Goal: Use online tool/utility: Utilize a website feature to perform a specific function

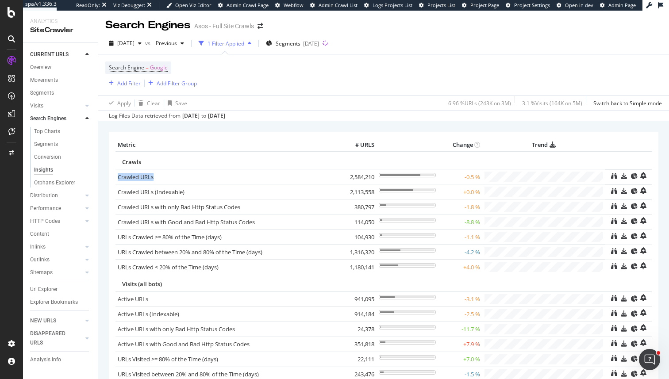
scroll to position [37, 0]
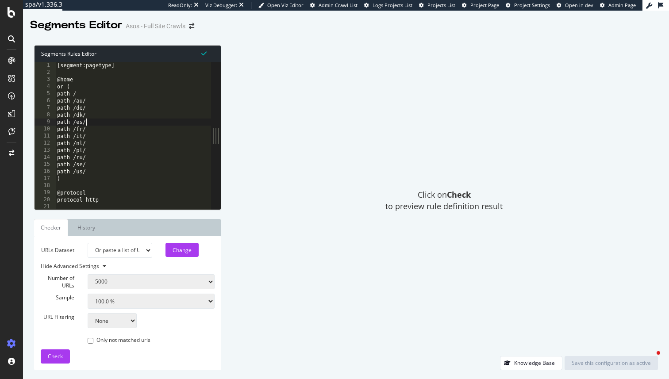
select select "urlList"
select select "5000"
select select "100"
click at [277, 73] on div "Click on Check to preview rule definition result" at bounding box center [444, 200] width 428 height 311
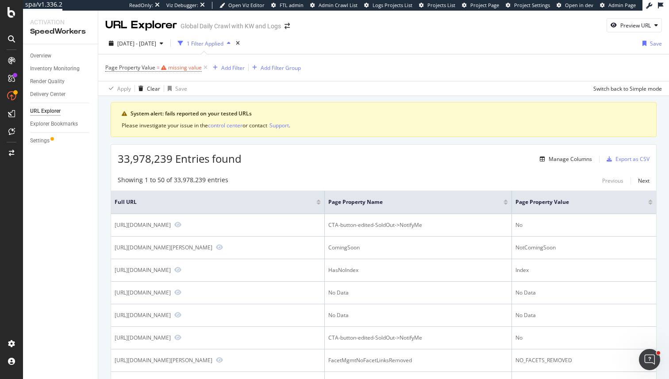
scroll to position [891, 0]
